Goal: Find specific page/section: Find specific page/section

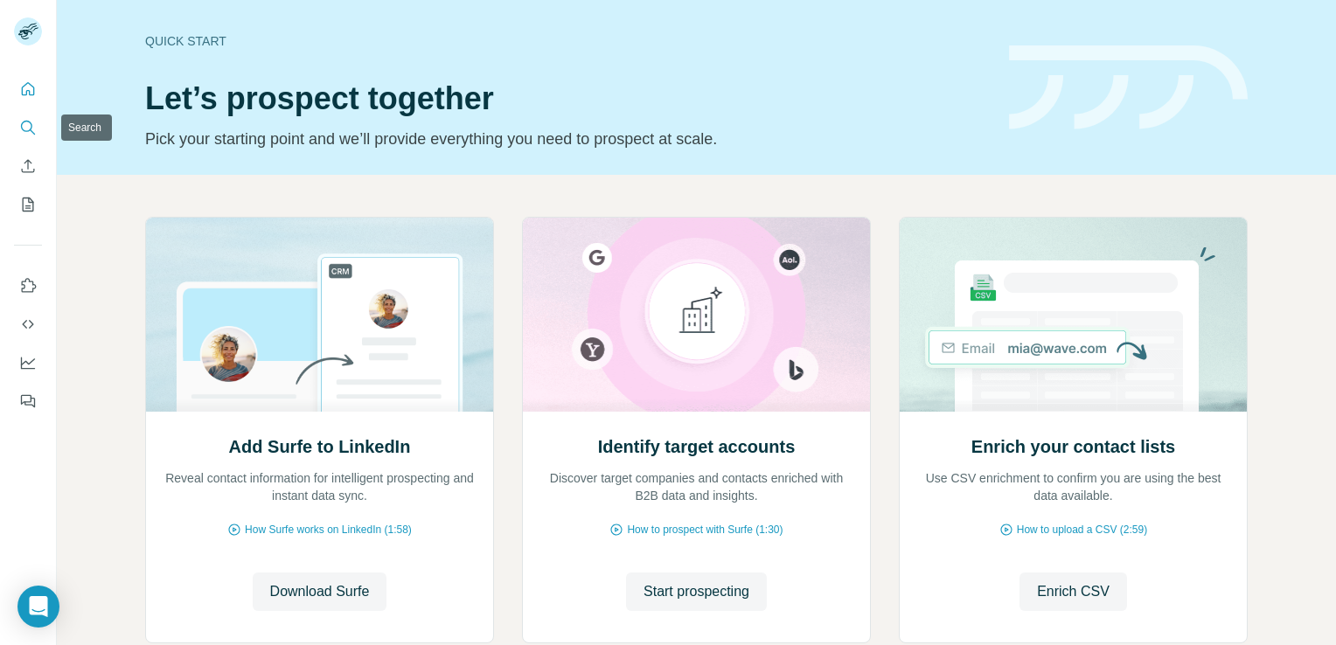
click at [16, 129] on button "Search" at bounding box center [28, 127] width 28 height 31
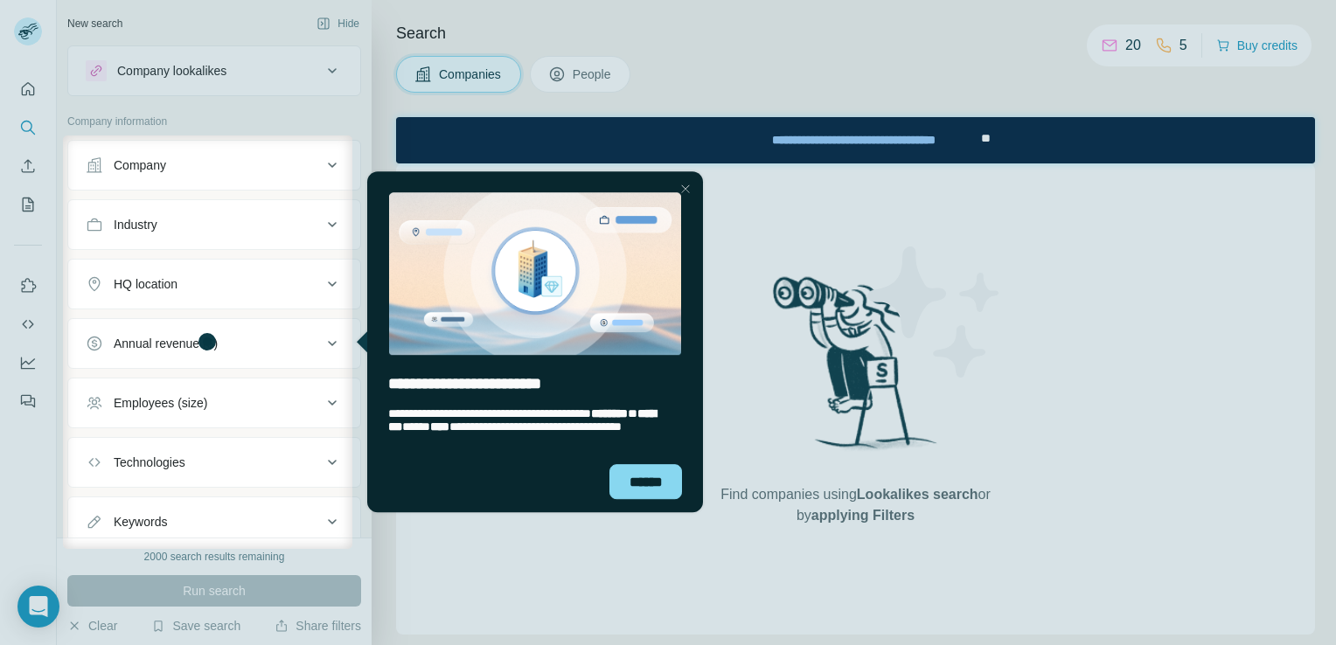
click at [596, 65] on div at bounding box center [668, 68] width 1336 height 136
click at [596, 68] on div at bounding box center [668, 68] width 1336 height 136
click at [594, 73] on div at bounding box center [668, 68] width 1336 height 136
drag, startPoint x: 693, startPoint y: 191, endPoint x: 1044, endPoint y: 359, distance: 389.9
click at [692, 190] on div at bounding box center [684, 188] width 21 height 21
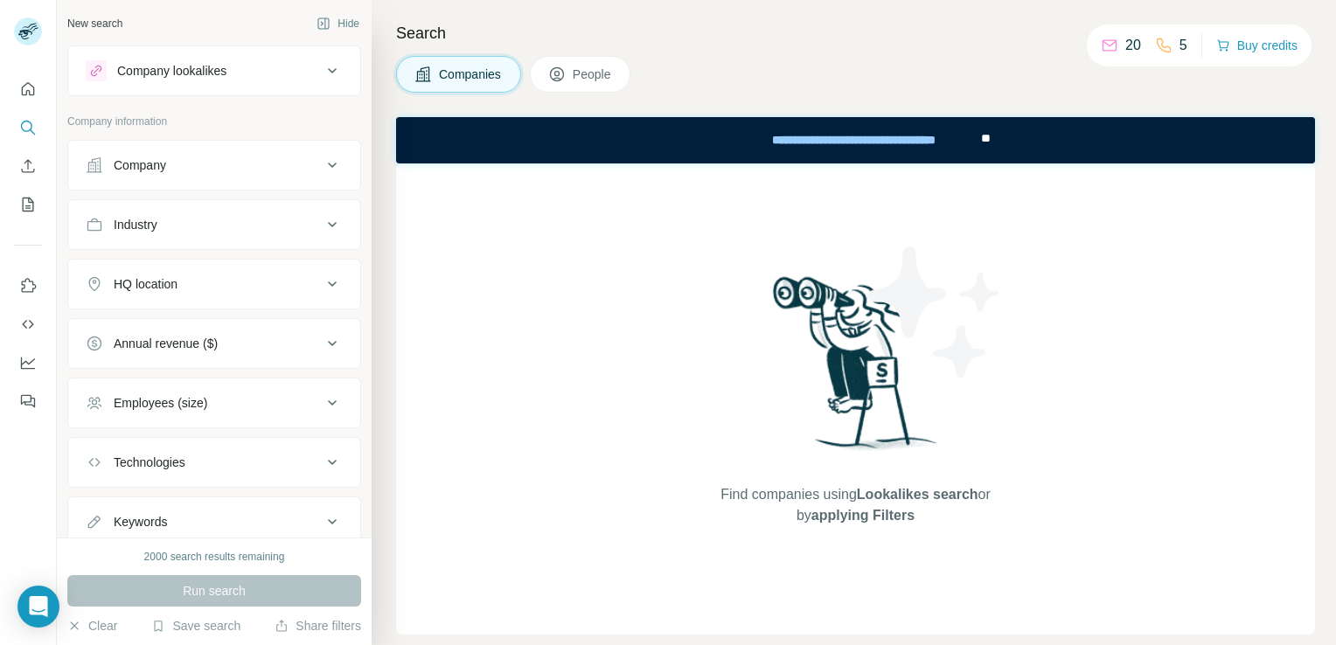
click at [599, 81] on button "People" at bounding box center [580, 74] width 101 height 37
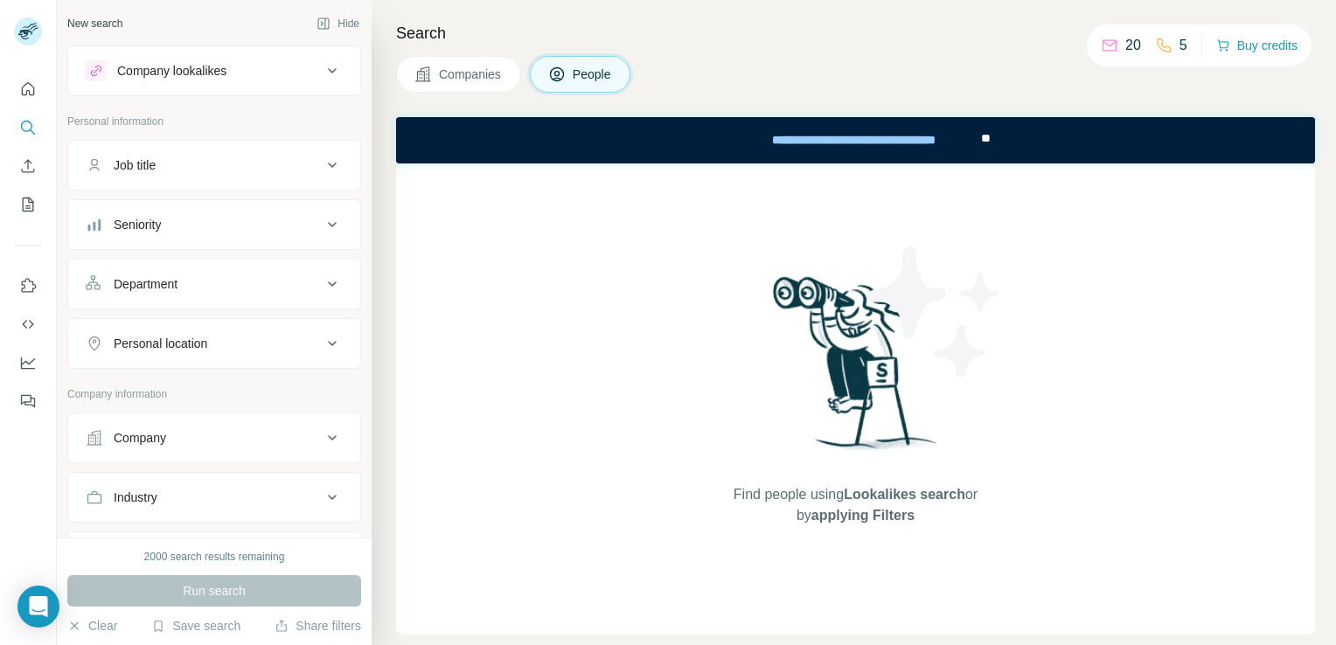
click at [602, 79] on span "People" at bounding box center [593, 74] width 40 height 17
click at [31, 129] on icon "Search" at bounding box center [32, 131] width 5 height 5
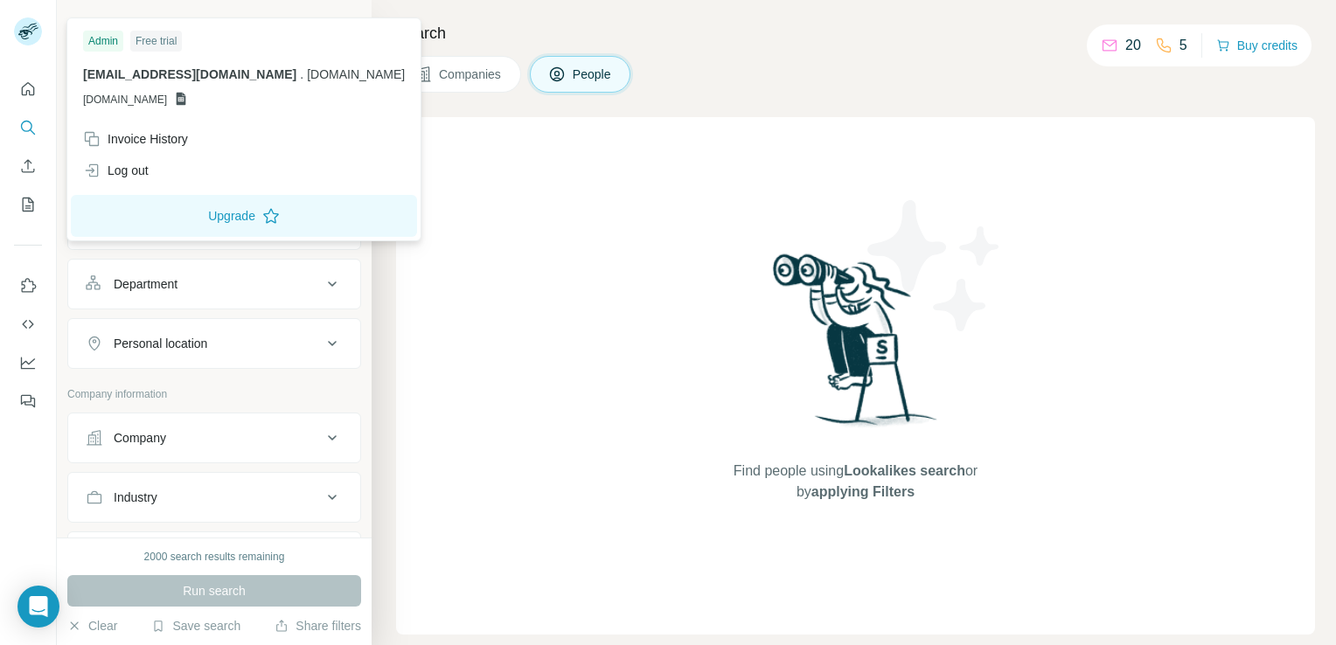
click at [20, 31] on g at bounding box center [28, 31] width 28 height 28
click at [125, 166] on div "Log out" at bounding box center [116, 170] width 66 height 17
